Goal: Register for event/course

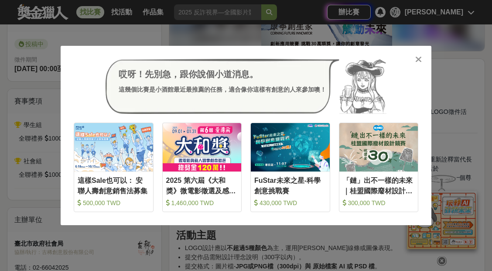
click at [419, 58] on icon at bounding box center [418, 59] width 7 height 9
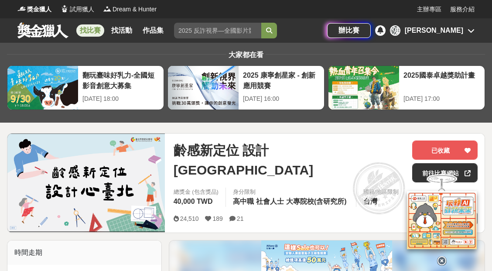
click at [423, 171] on div at bounding box center [441, 218] width 87 height 95
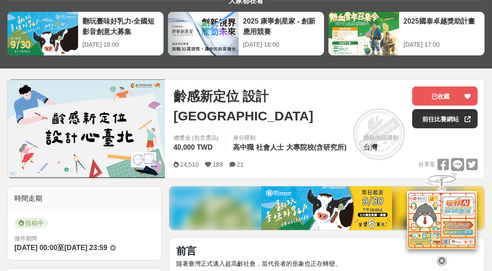
scroll to position [69, 0]
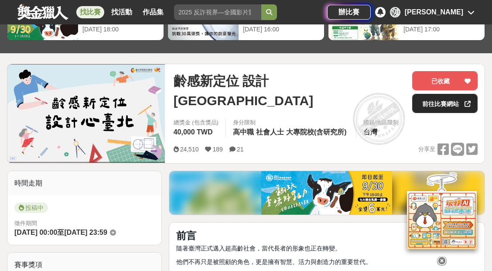
click at [420, 109] on link "前往比賽網站" at bounding box center [444, 103] width 65 height 19
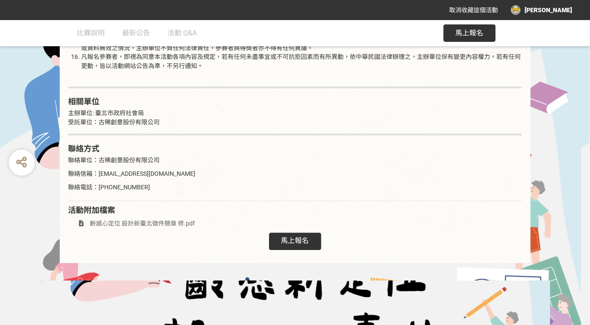
scroll to position [1426, 0]
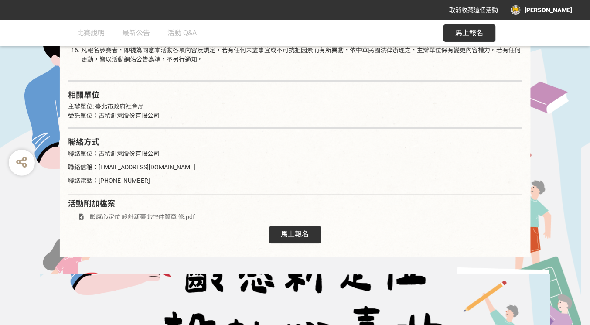
click at [301, 230] on span "馬上報名" at bounding box center [295, 234] width 28 height 8
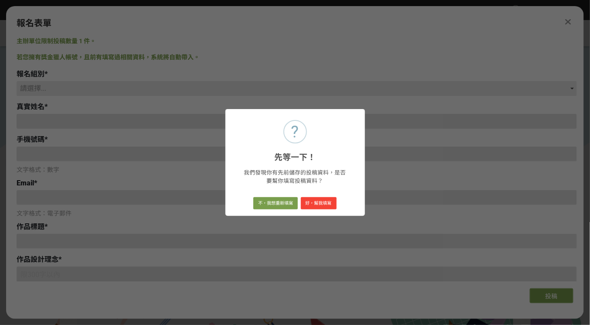
scroll to position [0, 0]
type input "[EMAIL_ADDRESS][DOMAIN_NAME]"
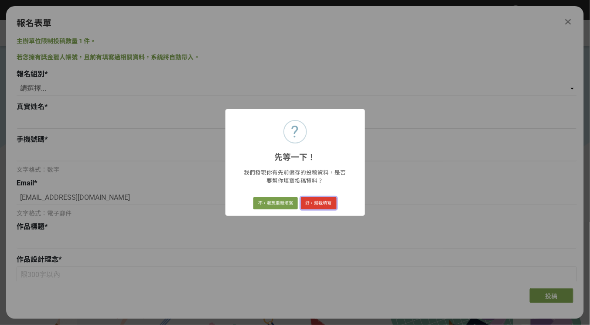
click at [313, 206] on button "好，幫我填寫" at bounding box center [319, 203] width 36 height 12
select select "社會組(年滿 18 歲以上社會大眾皆可參加)"
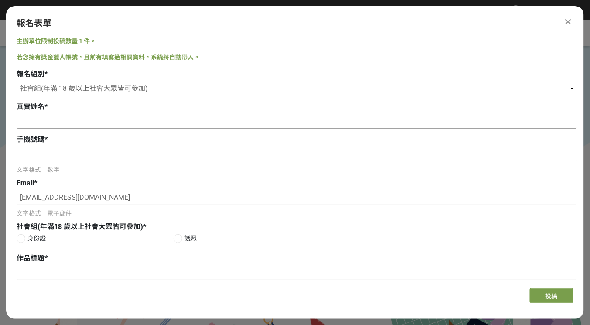
click at [133, 123] on input at bounding box center [297, 121] width 560 height 15
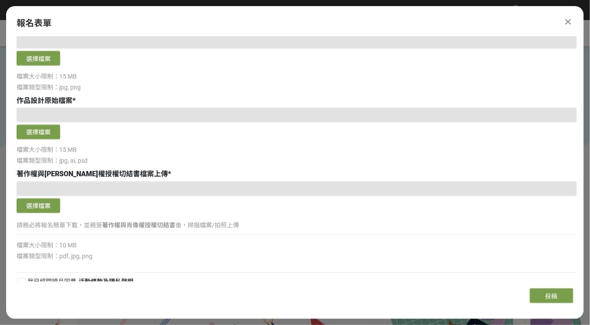
scroll to position [416, 0]
